Goal: Information Seeking & Learning: Learn about a topic

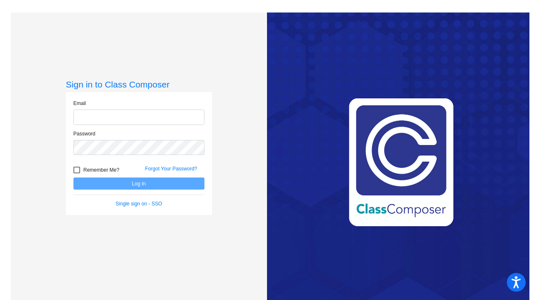
type input "[EMAIL_ADDRESS][DOMAIN_NAME]"
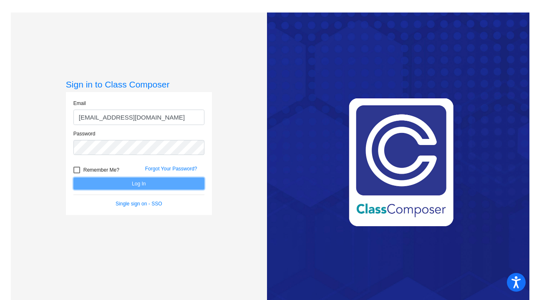
click at [165, 183] on button "Log In" at bounding box center [138, 184] width 131 height 12
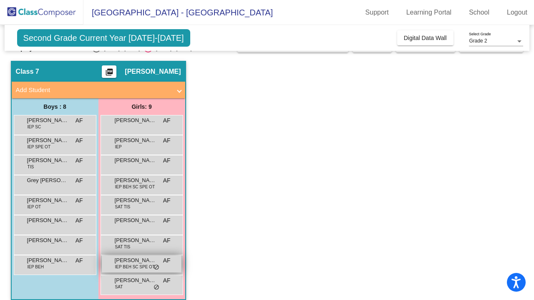
scroll to position [27, 0]
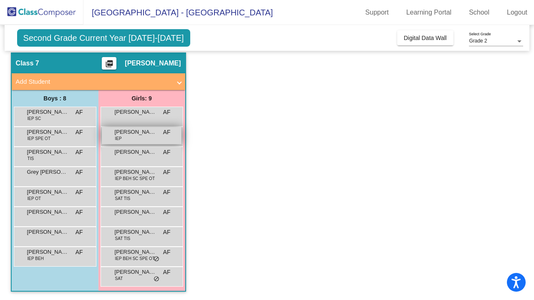
click at [135, 137] on div "[PERSON_NAME] IEP AF lock do_not_disturb_alt" at bounding box center [142, 135] width 80 height 17
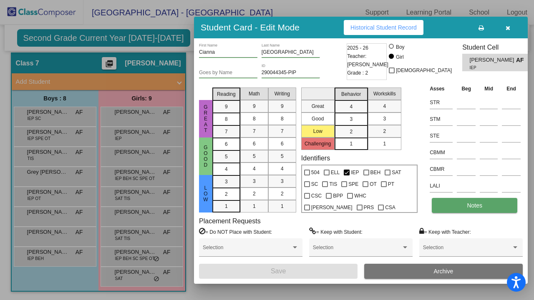
click at [485, 205] on button "Notes" at bounding box center [473, 205] width 85 height 15
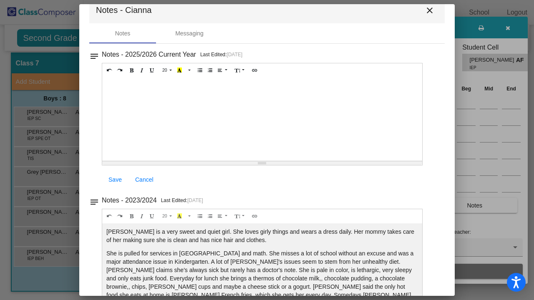
scroll to position [0, 0]
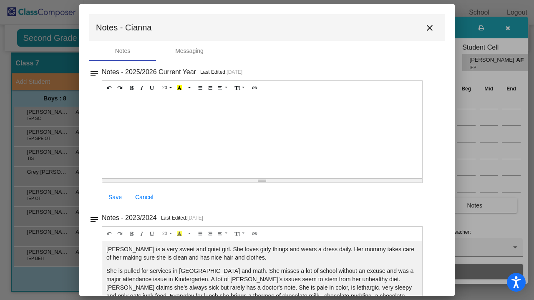
click at [425, 27] on mat-icon "close" at bounding box center [429, 28] width 10 height 10
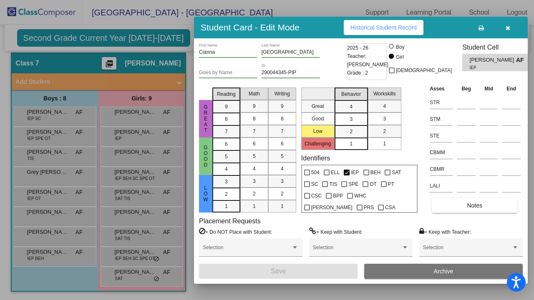
click at [506, 28] on icon "button" at bounding box center [507, 28] width 5 height 6
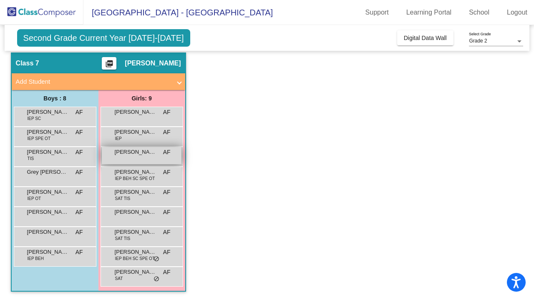
click at [147, 156] on div "[PERSON_NAME] AF lock do_not_disturb_alt" at bounding box center [142, 155] width 80 height 17
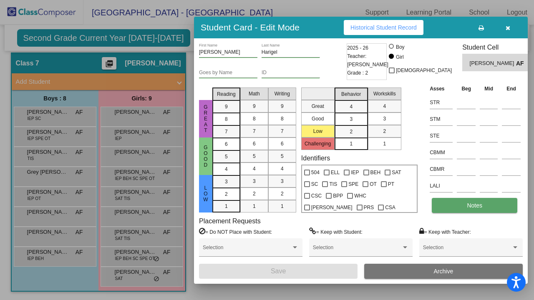
click at [450, 206] on button "Notes" at bounding box center [473, 205] width 85 height 15
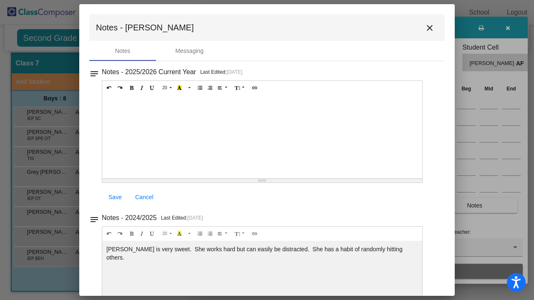
click at [427, 28] on mat-icon "close" at bounding box center [429, 28] width 10 height 10
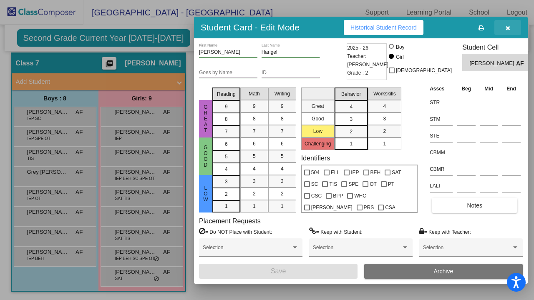
click at [509, 29] on icon "button" at bounding box center [507, 28] width 5 height 6
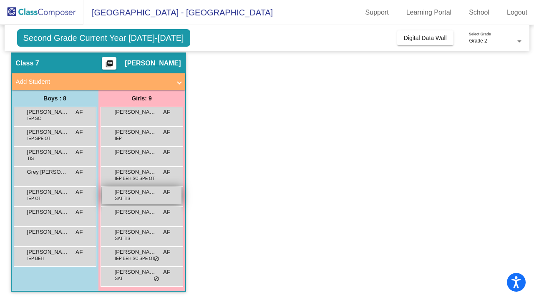
click at [141, 197] on div "[PERSON_NAME] SAT TIS AF lock do_not_disturb_alt" at bounding box center [142, 195] width 80 height 17
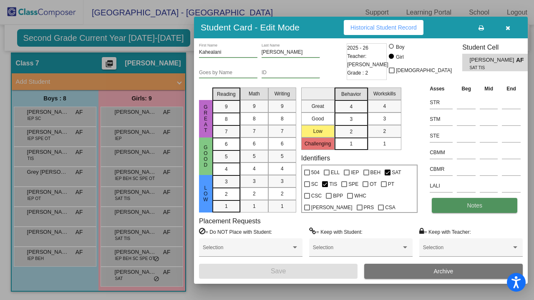
click at [459, 202] on button "Notes" at bounding box center [473, 205] width 85 height 15
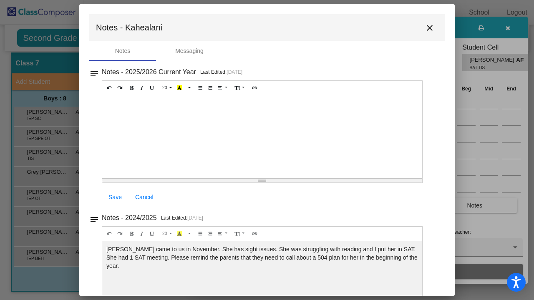
click at [426, 26] on mat-icon "close" at bounding box center [429, 28] width 10 height 10
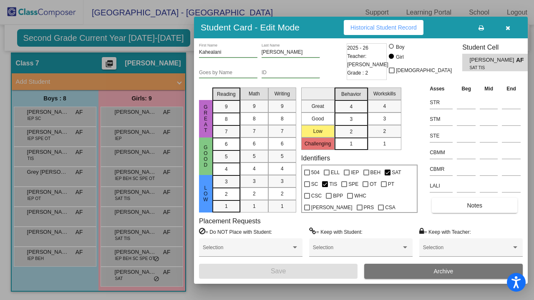
click at [510, 25] on button "button" at bounding box center [507, 27] width 27 height 15
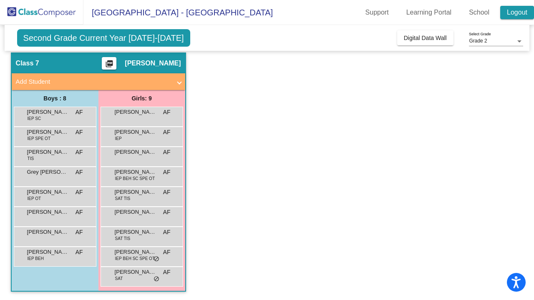
click at [518, 8] on link "Logout" at bounding box center [517, 12] width 34 height 13
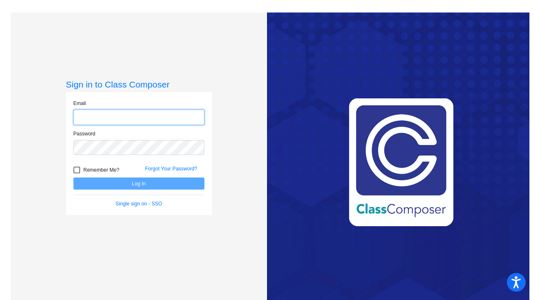
type input "[EMAIL_ADDRESS][DOMAIN_NAME]"
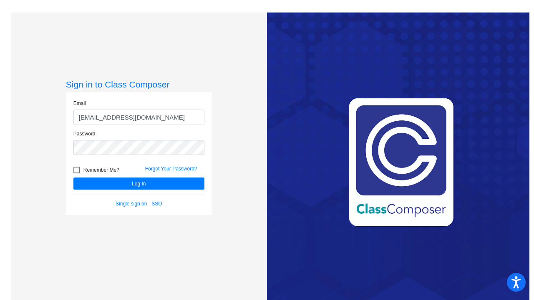
click at [408, 4] on mat-sidenav-content "Sign in to Class Composer Email [EMAIL_ADDRESS][DOMAIN_NAME] Password Remember …" at bounding box center [267, 150] width 534 height 300
click at [440, 5] on mat-sidenav-content "Sign in to Class Composer Email [EMAIL_ADDRESS][DOMAIN_NAME] Password Remember …" at bounding box center [267, 150] width 534 height 300
click at [473, 3] on mat-sidenav-content "Sign in to Class Composer Email [EMAIL_ADDRESS][DOMAIN_NAME] Password Remember …" at bounding box center [267, 150] width 534 height 300
click at [484, 10] on mat-sidenav-content "Sign in to Class Composer Email [EMAIL_ADDRESS][DOMAIN_NAME] Password Remember …" at bounding box center [267, 150] width 534 height 300
click at [457, 12] on mat-sidenav-content "Sign in to Class Composer Email [EMAIL_ADDRESS][DOMAIN_NAME] Password Remember …" at bounding box center [267, 150] width 534 height 300
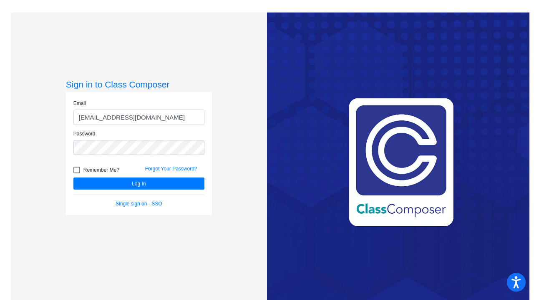
click at [465, 2] on mat-sidenav-content "Sign in to Class Composer Email [EMAIL_ADDRESS][DOMAIN_NAME] Password Remember …" at bounding box center [267, 150] width 534 height 300
click at [472, 3] on mat-sidenav-content "Sign in to Class Composer Email [EMAIL_ADDRESS][DOMAIN_NAME] Password Remember …" at bounding box center [267, 150] width 534 height 300
click at [482, 0] on mat-sidenav-content "Sign in to Class Composer Email [EMAIL_ADDRESS][DOMAIN_NAME] Password Remember …" at bounding box center [267, 150] width 534 height 300
click at [477, 3] on mat-sidenav-content "Sign in to Class Composer Email [EMAIL_ADDRESS][DOMAIN_NAME] Password Remember …" at bounding box center [267, 150] width 534 height 300
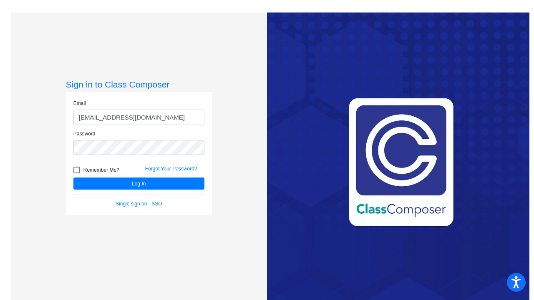
click at [467, 9] on mat-sidenav-content "Sign in to Class Composer Email [EMAIL_ADDRESS][DOMAIN_NAME] Password Remember …" at bounding box center [267, 150] width 534 height 300
click at [463, 4] on mat-sidenav-content "Sign in to Class Composer Email [EMAIL_ADDRESS][DOMAIN_NAME] Password Remember …" at bounding box center [267, 150] width 534 height 300
click at [418, 0] on mat-sidenav-content "Sign in to Class Composer Email [EMAIL_ADDRESS][DOMAIN_NAME] Password Remember …" at bounding box center [267, 150] width 534 height 300
